Goal: Information Seeking & Learning: Learn about a topic

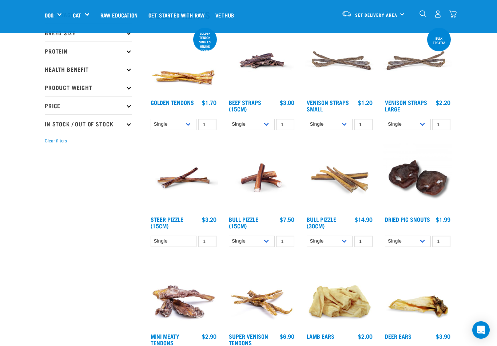
scroll to position [82, 0]
click at [54, 92] on p "Product Weight" at bounding box center [88, 87] width 87 height 18
click at [51, 105] on label "500g" at bounding box center [63, 107] width 28 height 9
click at [49, 105] on input "500g" at bounding box center [47, 105] width 5 height 5
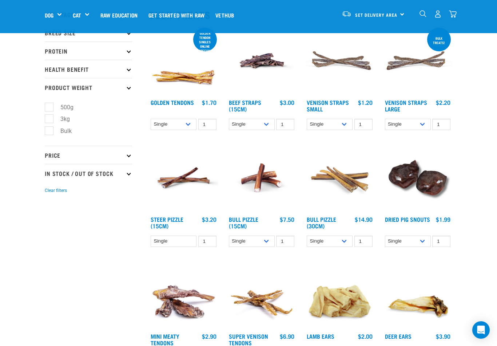
checkbox input "true"
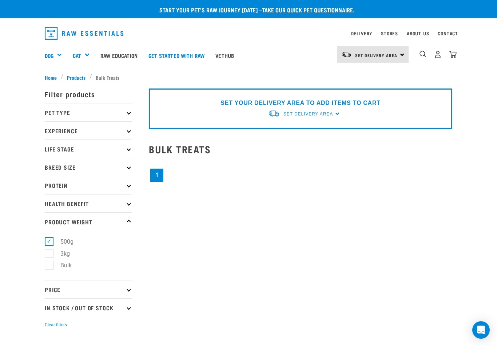
click at [51, 242] on label "500g" at bounding box center [63, 241] width 28 height 9
click at [49, 242] on input "500g" at bounding box center [47, 239] width 5 height 5
checkbox input "false"
click at [49, 268] on label "Bulk" at bounding box center [62, 264] width 26 height 9
click at [47, 266] on input "Bulk" at bounding box center [47, 264] width 5 height 5
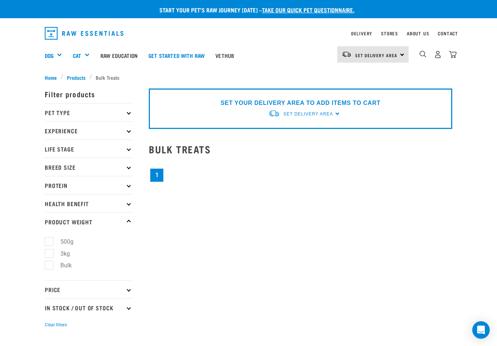
checkbox input "true"
click at [75, 76] on span "Products" at bounding box center [76, 77] width 19 height 8
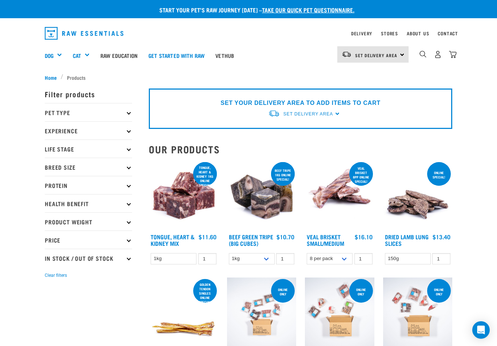
click at [394, 56] on span "Set Delivery Area" at bounding box center [376, 55] width 42 height 3
click at [370, 73] on link "[GEOGRAPHIC_DATA]" at bounding box center [372, 75] width 70 height 16
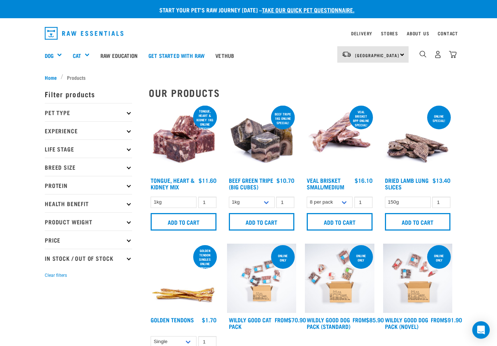
click at [68, 219] on p "Product Weight" at bounding box center [88, 221] width 87 height 18
click at [50, 266] on label "Bulk" at bounding box center [62, 264] width 26 height 9
click at [49, 266] on input "Bulk" at bounding box center [47, 264] width 5 height 5
checkbox input "true"
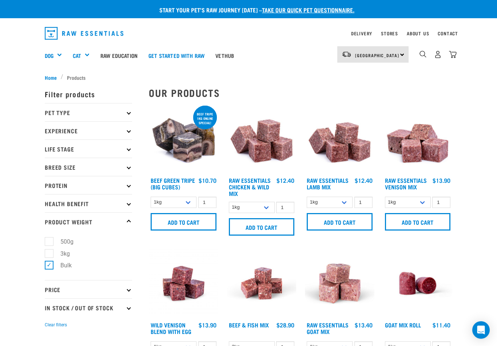
click at [62, 126] on p "Experience" at bounding box center [88, 130] width 87 height 18
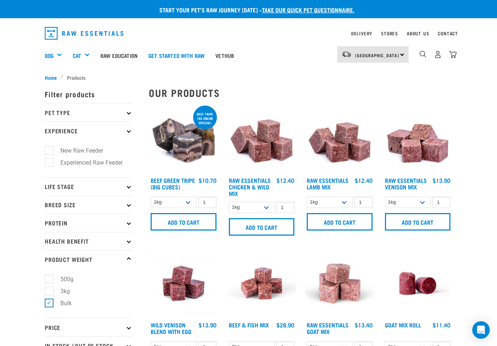
click at [55, 130] on p "Experience" at bounding box center [88, 130] width 87 height 18
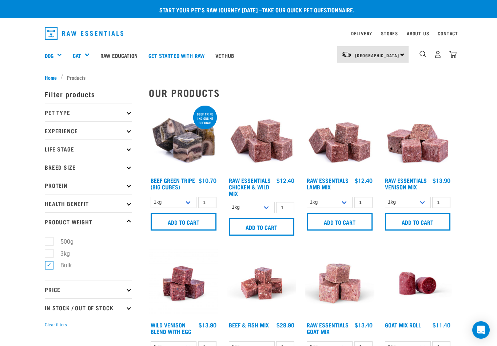
click at [55, 113] on p "Pet Type" at bounding box center [88, 112] width 87 height 18
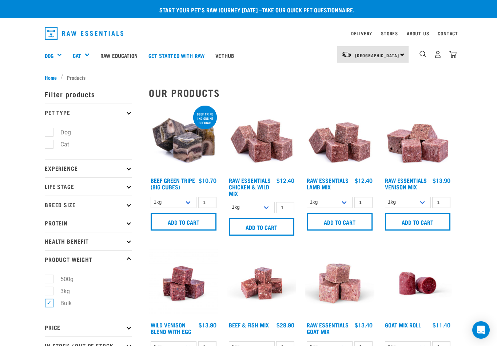
click at [50, 132] on label "Dog" at bounding box center [61, 132] width 25 height 9
click at [49, 132] on input "Dog" at bounding box center [47, 130] width 5 height 5
checkbox input "true"
click at [127, 225] on p "Protein" at bounding box center [88, 222] width 87 height 18
click at [0, 0] on div "Bulk Treats" at bounding box center [0, 0] width 0 height 0
